Goal: Navigation & Orientation: Find specific page/section

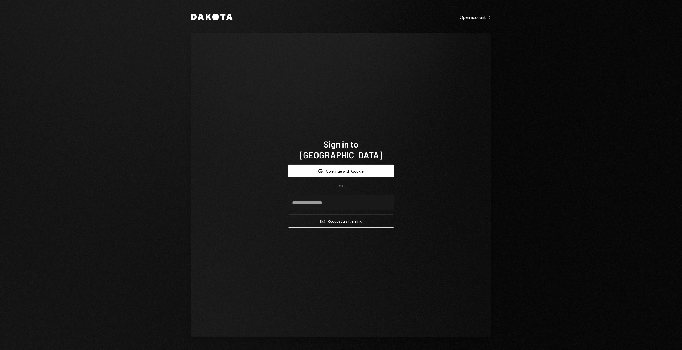
type input "**********"
click at [326, 215] on button "Email Request a sign in link" at bounding box center [341, 221] width 107 height 13
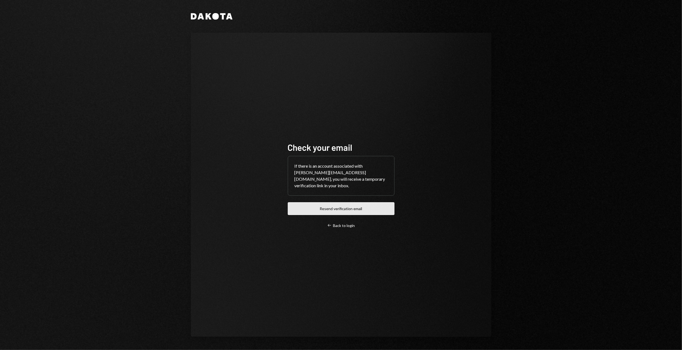
click at [328, 206] on button "Resend verification email" at bounding box center [341, 208] width 107 height 13
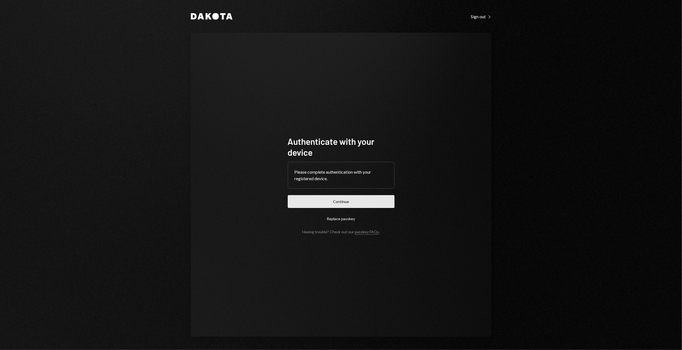
click at [363, 200] on button "Continue" at bounding box center [341, 201] width 107 height 13
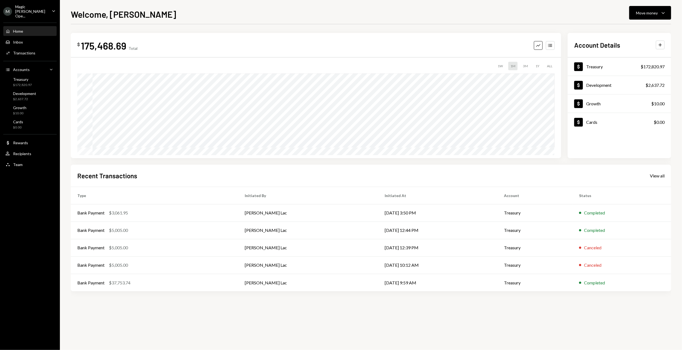
click at [44, 5] on div "Magic [PERSON_NAME] Ope..." at bounding box center [31, 11] width 32 height 14
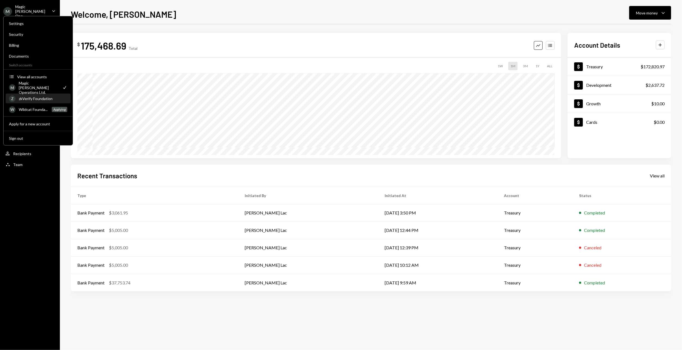
click at [41, 97] on div "zkVerify Foundation" at bounding box center [43, 98] width 48 height 5
